Goal: Transaction & Acquisition: Purchase product/service

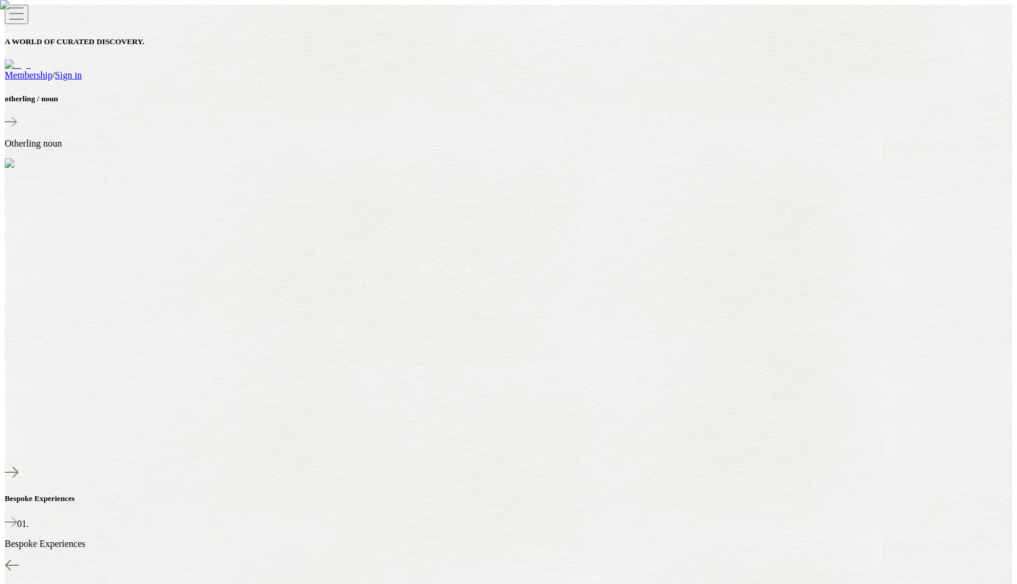
click at [82, 70] on link "Sign in" at bounding box center [68, 75] width 27 height 10
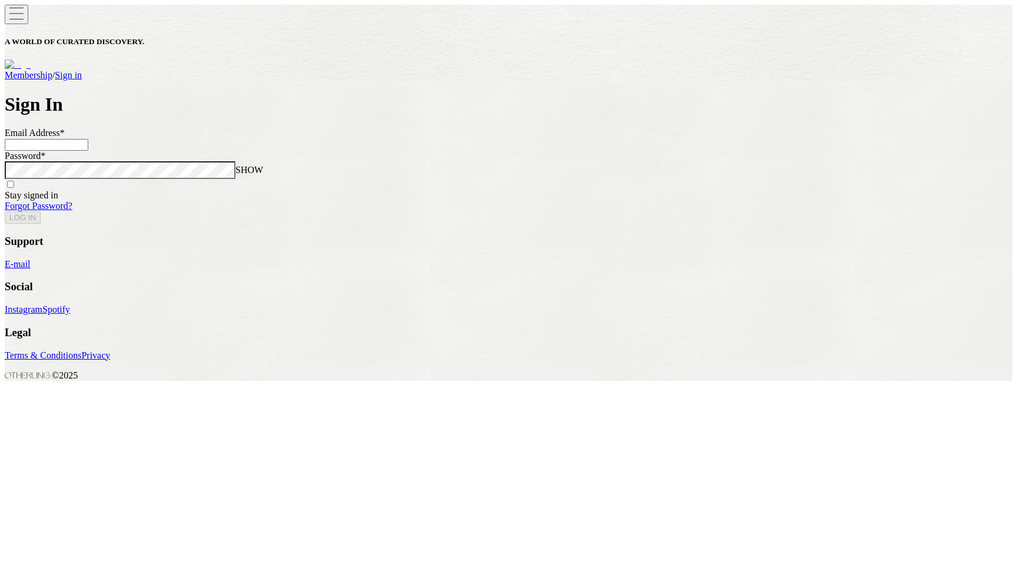
click at [88, 151] on input at bounding box center [47, 145] width 84 height 12
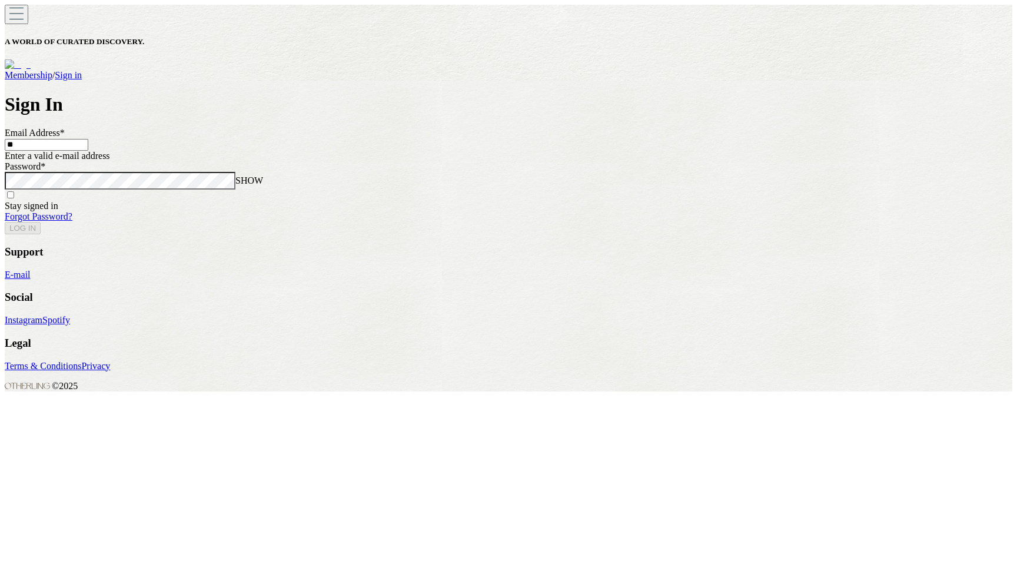
type input "*"
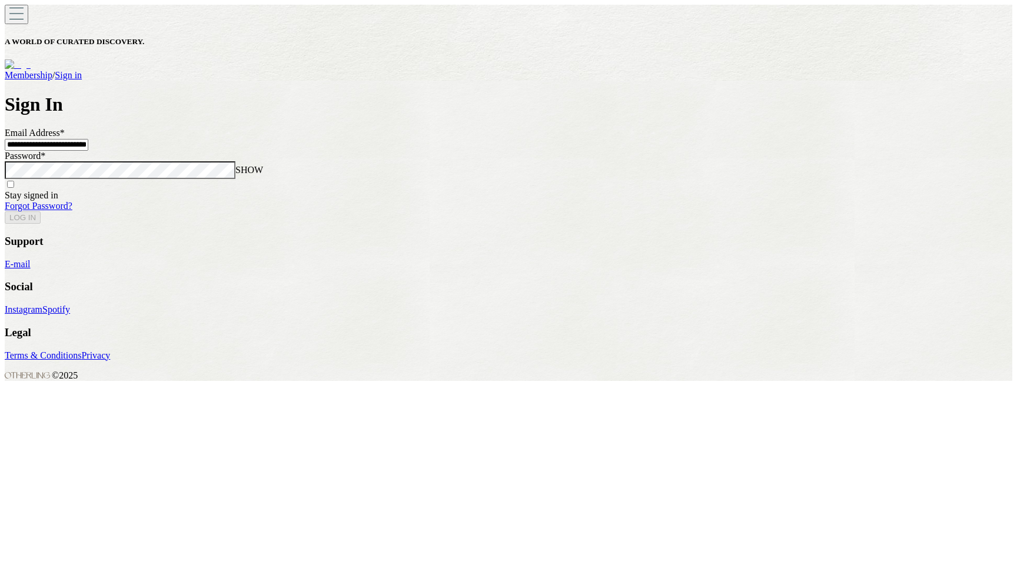
type input "**********"
click at [5, 211] on button "LOG IN" at bounding box center [23, 217] width 36 height 12
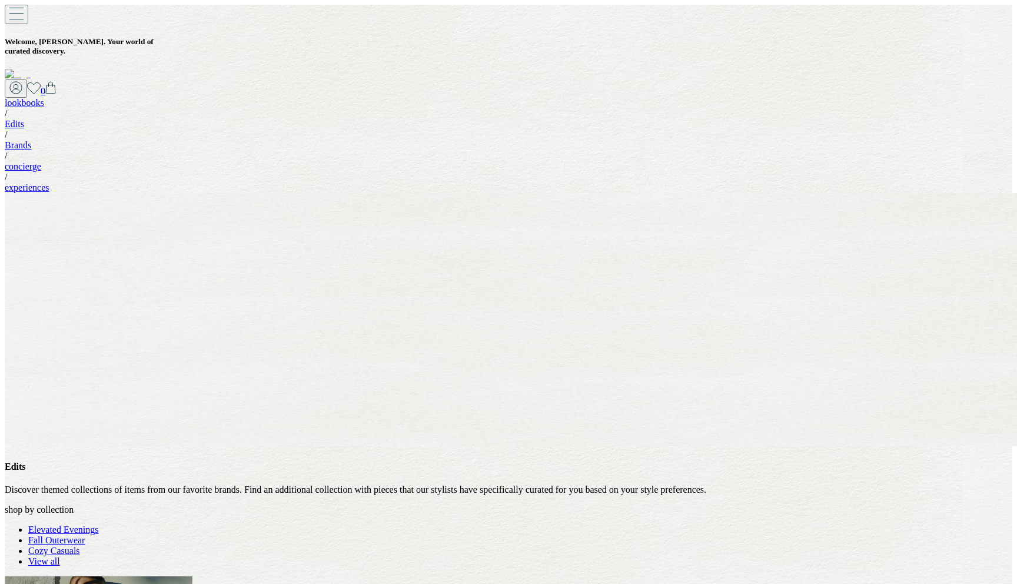
click at [99, 524] on link "Elevated Evenings" at bounding box center [63, 529] width 71 height 10
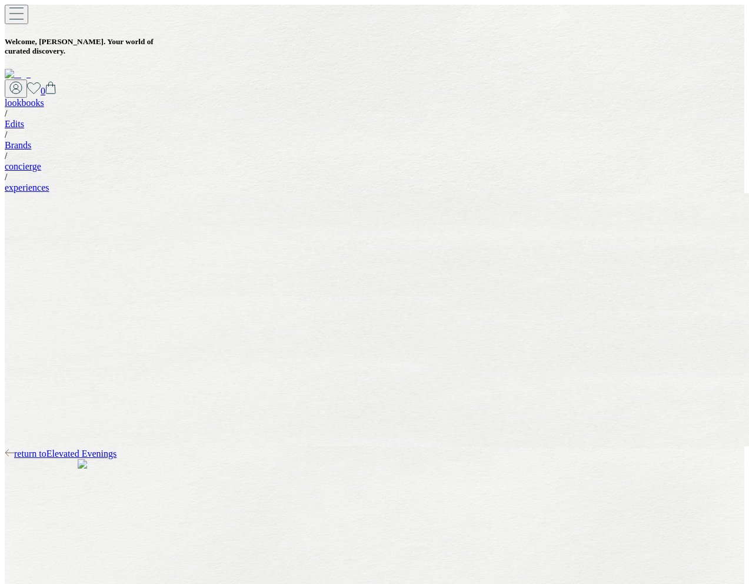
click at [76, 448] on span "return to Elevated Evenings" at bounding box center [65, 453] width 102 height 10
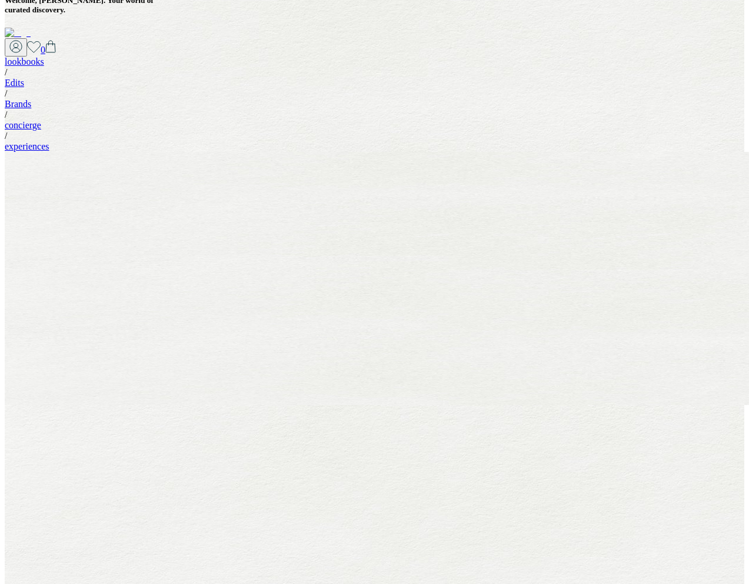
scroll to position [52, 0]
